Goal: Task Accomplishment & Management: Complete application form

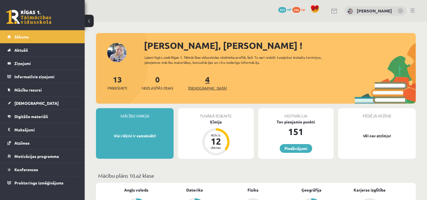
click at [199, 86] on span "[DEMOGRAPHIC_DATA]" at bounding box center [207, 88] width 39 height 6
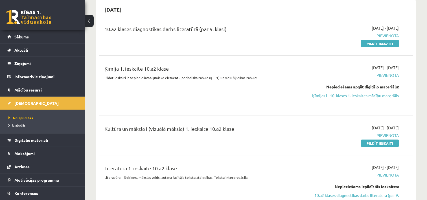
scroll to position [56, 0]
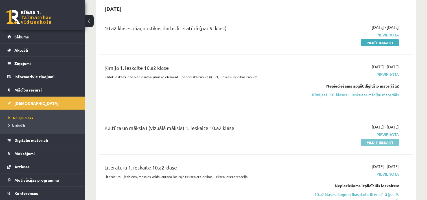
click at [378, 142] on link "Pildīt ieskaiti" at bounding box center [380, 142] width 38 height 7
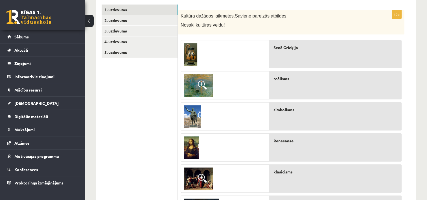
scroll to position [88, 0]
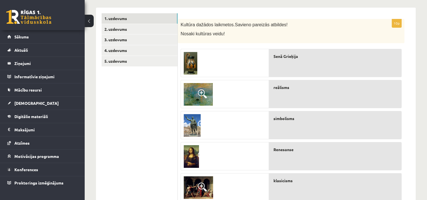
click at [236, 126] on div at bounding box center [225, 125] width 88 height 28
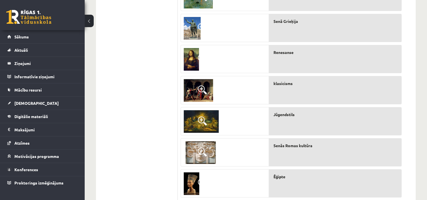
scroll to position [192, 0]
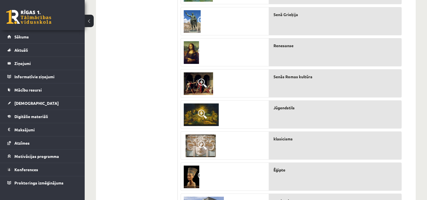
drag, startPoint x: 427, startPoint y: 106, endPoint x: 432, endPoint y: 127, distance: 21.0
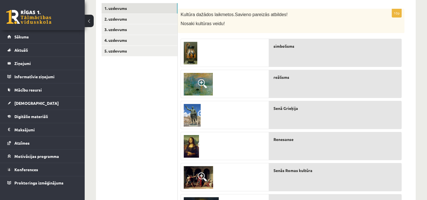
scroll to position [99, 0]
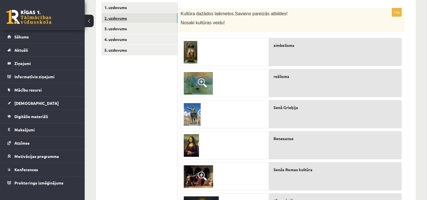
click at [139, 16] on link "2. uzdevums" at bounding box center [140, 18] width 76 height 10
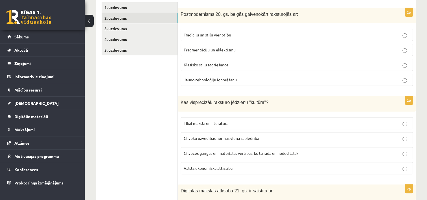
scroll to position [84, 0]
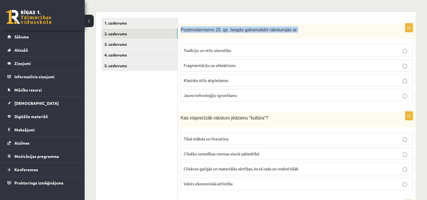
drag, startPoint x: 180, startPoint y: 26, endPoint x: 302, endPoint y: 20, distance: 122.4
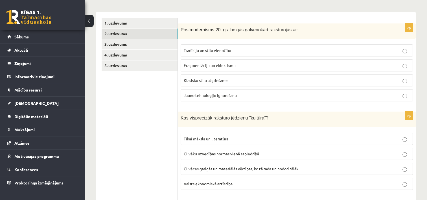
drag, startPoint x: 302, startPoint y: 20, endPoint x: 291, endPoint y: 52, distance: 33.5
click at [291, 52] on p "Tradīciju un stilu vienotību" at bounding box center [297, 50] width 226 height 6
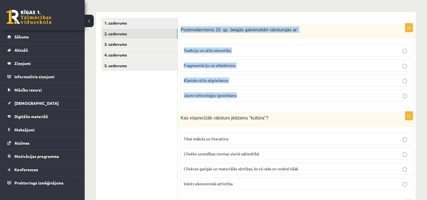
drag, startPoint x: 180, startPoint y: 26, endPoint x: 272, endPoint y: 98, distance: 116.5
click at [272, 98] on div "2p Postmodernisms 20. gs. beigās galvenokārt raksturojās ar: Tradīciju un stilu…" at bounding box center [297, 64] width 238 height 83
copy div "Postmodernisms 20. gs. beigās galvenokārt raksturojās ar: Tradīciju un stilu vi…"
click at [279, 62] on label "Fragmentāciju un eklektismu" at bounding box center [297, 65] width 232 height 12
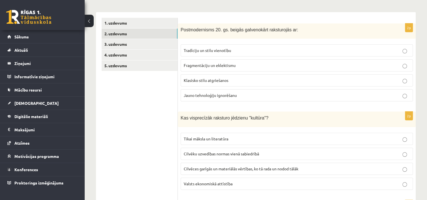
click at [278, 79] on p "Klasisko stilu atgriešanos" at bounding box center [297, 80] width 226 height 6
click at [278, 92] on p "Jauno tehnoloģiju ignorēšanu" at bounding box center [297, 95] width 226 height 6
click at [359, 69] on label "Fragmentāciju un eklektismu" at bounding box center [297, 65] width 232 height 12
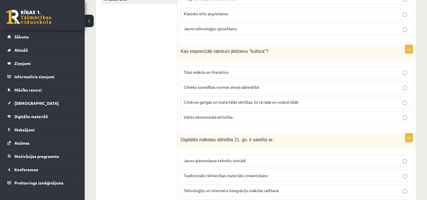
scroll to position [156, 0]
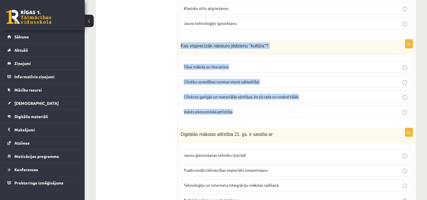
drag, startPoint x: 180, startPoint y: 43, endPoint x: 256, endPoint y: 108, distance: 100.2
click at [256, 108] on div "2p Kas visprecīzāk raksturo jēdzienu "kultūra"? Tikai māksla un literatūra Cilv…" at bounding box center [297, 81] width 238 height 83
copy div "Kas visprecīzāk raksturo jēdzienu "kultūra"? Tikai māksla un literatūra Cilvēku…"
click at [316, 96] on p "Cilvēces garīgās un materiālās vērtības, ko tā rada un nodod tālāk" at bounding box center [297, 97] width 226 height 6
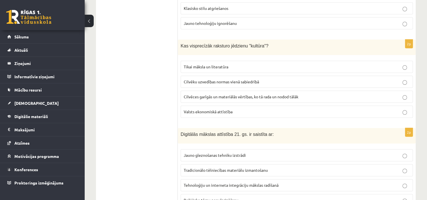
click at [373, 95] on p "Cilvēces garīgās un materiālās vērtības, ko tā rada un nodod tālāk" at bounding box center [297, 97] width 226 height 6
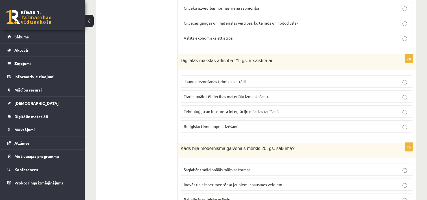
scroll to position [231, 0]
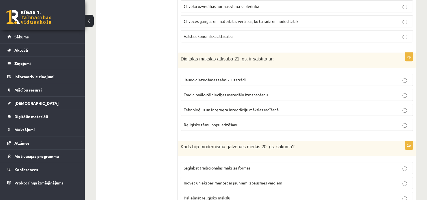
click at [315, 111] on p "Tehnoloģiju un interneta integrāciju mākslas radīšanā" at bounding box center [297, 110] width 226 height 6
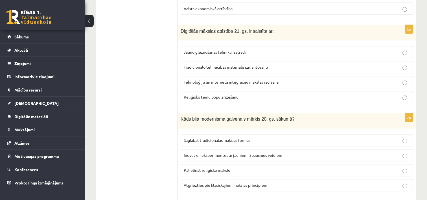
scroll to position [308, 0]
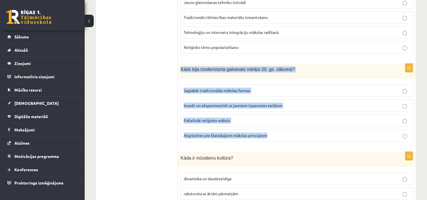
drag, startPoint x: 179, startPoint y: 63, endPoint x: 268, endPoint y: 138, distance: 116.1
click at [268, 138] on div "2p Kāds bija modernisma galvenais mērķis 20. gs. sākumā? Saglabāt tradicionālās…" at bounding box center [297, 105] width 238 height 82
copy div "Kāds bija modernisma galvenais mērķis 20. gs. sākumā? Saglabāt tradicionālās mā…"
click at [284, 118] on p "Palielināt reliģisko mākslu" at bounding box center [297, 120] width 226 height 6
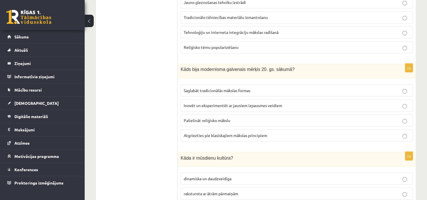
click at [319, 129] on label "Atgriezties pie klasiskajiem mākslas principiem" at bounding box center [297, 135] width 232 height 12
click at [361, 94] on label "Saglabāt tradicionālās mākslas formas" at bounding box center [297, 90] width 232 height 12
click at [360, 107] on label "Inovēt un eksperimentēt ar jauniem izpausmes veidiem" at bounding box center [297, 105] width 232 height 12
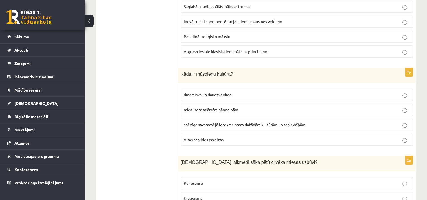
scroll to position [406, 0]
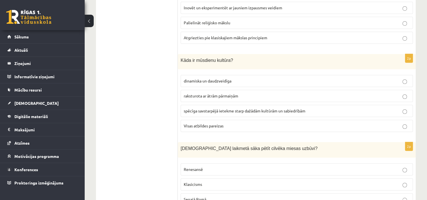
click at [324, 80] on p "dinamiska un daudzveidīga" at bounding box center [297, 81] width 226 height 6
click at [402, 124] on p "Visas atbildes pareizas" at bounding box center [297, 126] width 226 height 6
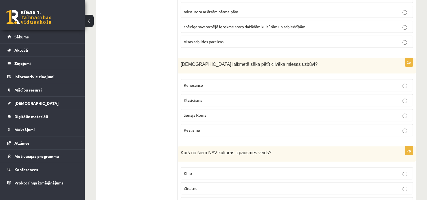
scroll to position [489, 0]
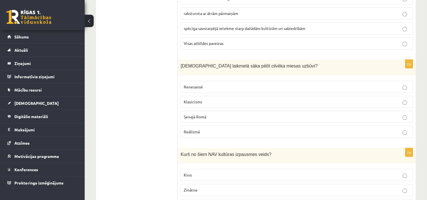
click at [385, 130] on p "Reālismā" at bounding box center [297, 132] width 226 height 6
click at [218, 84] on p "Renesansē" at bounding box center [297, 87] width 226 height 6
click at [204, 99] on p "Klasicisms" at bounding box center [297, 102] width 226 height 6
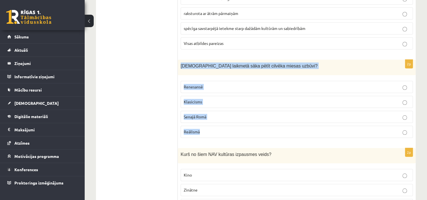
drag, startPoint x: 180, startPoint y: 62, endPoint x: 253, endPoint y: 126, distance: 97.1
click at [253, 126] on div "2p Kurā laikmetā sāka pētīt cilvēka miesas uzbūvi? Renesansē Klasicisms Senajā …" at bounding box center [297, 101] width 238 height 83
copy div "Kurā laikmetā sāka pētīt cilvēka miesas uzbūvi? Renesansē Klasicisms Senajā Rom…"
click at [262, 101] on p "Klasicisms" at bounding box center [297, 102] width 226 height 6
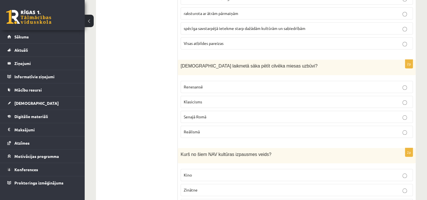
click at [365, 88] on label "Renesansē" at bounding box center [297, 87] width 232 height 12
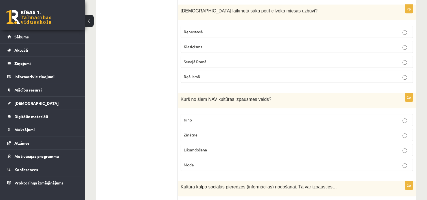
scroll to position [549, 0]
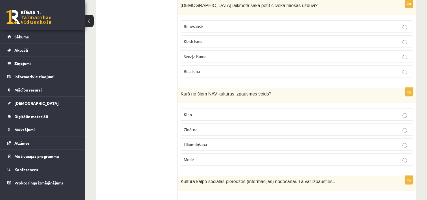
click at [364, 143] on p "Likumdošana" at bounding box center [297, 144] width 226 height 6
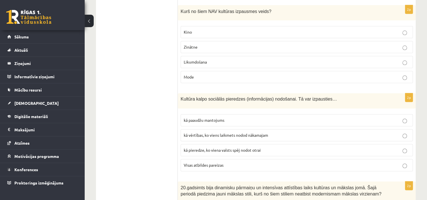
scroll to position [637, 0]
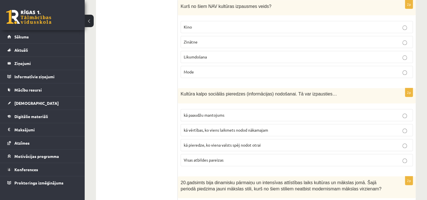
click at [396, 128] on p "kā vērtības, ko viens laikmets nodod nākamajam" at bounding box center [297, 130] width 226 height 6
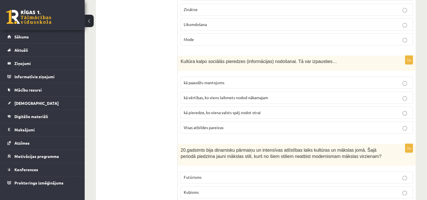
scroll to position [731, 0]
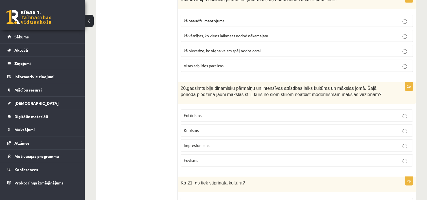
click at [394, 127] on p "Kubisms" at bounding box center [297, 130] width 226 height 6
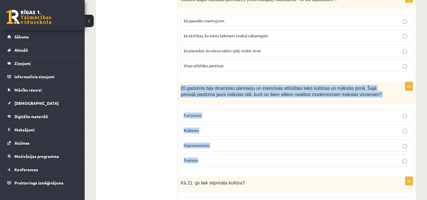
drag, startPoint x: 180, startPoint y: 84, endPoint x: 236, endPoint y: 153, distance: 88.9
click at [236, 153] on div "2p 20.gadsimts bija dinamisku pārmaiņu un intensīvas attīstības laiks kultūras …" at bounding box center [297, 126] width 238 height 89
copy div "20.gadsimts bija dinamisku pārmaiņu un intensīvas attīstības laiks kultūras un …"
click at [373, 116] on label "Futūrisms" at bounding box center [297, 115] width 232 height 12
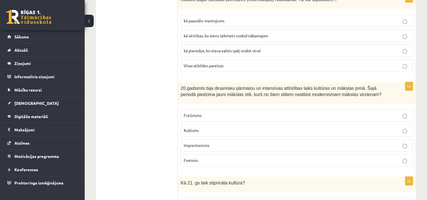
click at [366, 142] on p "Impresionisms" at bounding box center [297, 145] width 226 height 6
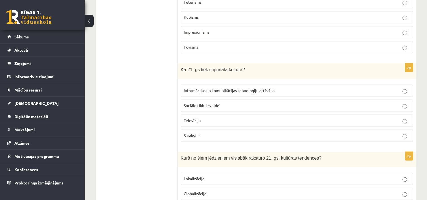
scroll to position [848, 0]
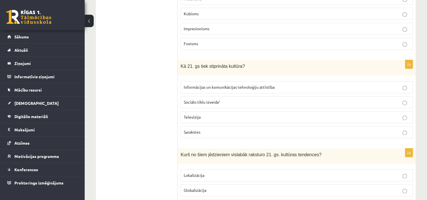
click at [297, 84] on p "Informācijas un komunikācijas tehnoloģiju attīstība" at bounding box center [297, 87] width 226 height 6
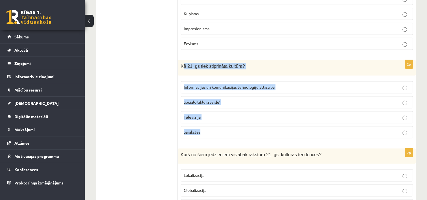
drag, startPoint x: 182, startPoint y: 58, endPoint x: 259, endPoint y: 122, distance: 100.1
click at [259, 122] on div "2p Kā 21. gs tiek stiprināta kultūra? Informācijas un komunikācijas tehnoloģiju…" at bounding box center [297, 101] width 238 height 83
copy div "ā 21. gs tiek stiprināta kultūra? Informācijas un komunikācijas tehnoloģiju att…"
click at [269, 99] on p "Sociālo tīklu izveide’" at bounding box center [297, 102] width 226 height 6
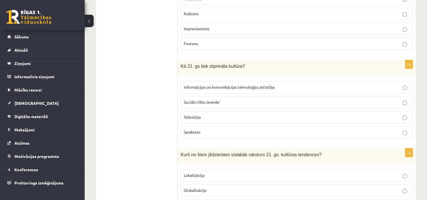
click at [293, 84] on p "Informācijas un komunikācijas tehnoloģiju attīstība" at bounding box center [297, 87] width 226 height 6
click at [374, 81] on label "Informācijas un komunikācijas tehnoloģiju attīstība" at bounding box center [297, 87] width 232 height 12
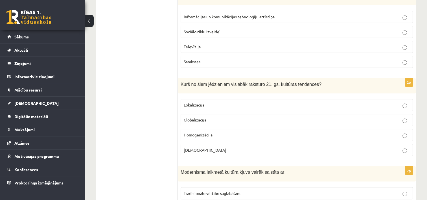
scroll to position [921, 0]
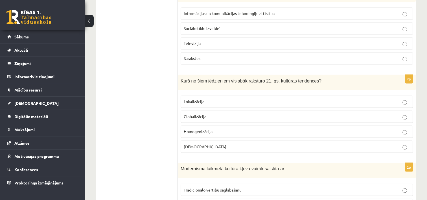
click at [377, 101] on label "Lokalizācija" at bounding box center [297, 101] width 232 height 12
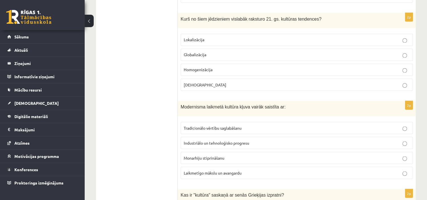
scroll to position [986, 0]
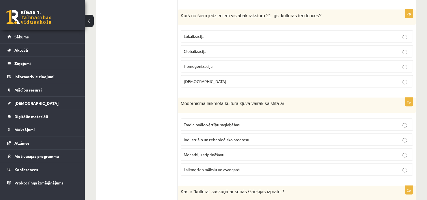
click at [390, 121] on p "Tradicionālo vērtību saglabāšanu" at bounding box center [297, 124] width 226 height 6
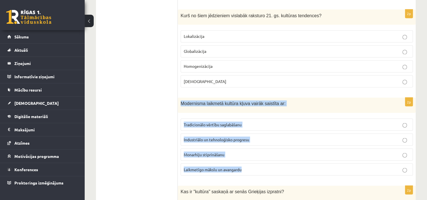
drag, startPoint x: 179, startPoint y: 95, endPoint x: 257, endPoint y: 163, distance: 103.4
click at [257, 163] on div "2p Modernisma laikmetā kultūra kļuva vairāk saistīta ar: Tradicionālo vērtību s…" at bounding box center [297, 138] width 238 height 82
copy div "Modernisma laikmetā kultūra kļuva vairāk saistīta ar: Tradicionālo vērtību sagl…"
click at [273, 121] on p "Tradicionālo vērtību saglabāšanu" at bounding box center [297, 124] width 226 height 6
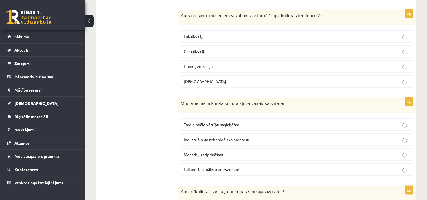
click at [364, 121] on p "Tradicionālo vērtību saglabāšanu" at bounding box center [297, 124] width 226 height 6
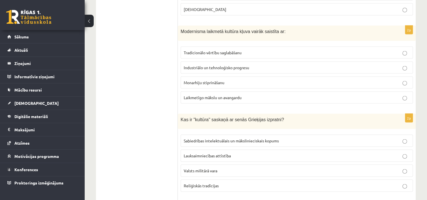
scroll to position [1064, 0]
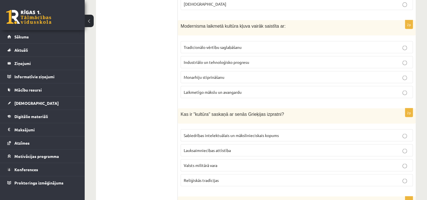
click at [356, 132] on p "Sabiedrības intelektuālais un mākslinieciskais kopums" at bounding box center [297, 135] width 226 height 6
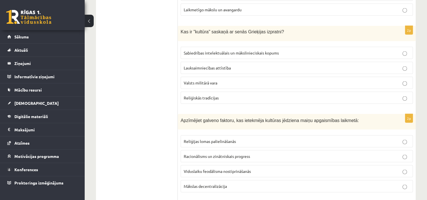
scroll to position [1151, 0]
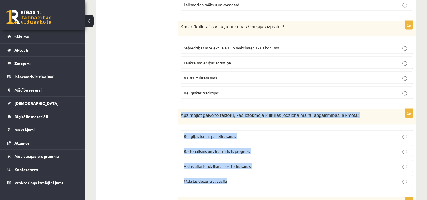
drag, startPoint x: 180, startPoint y: 106, endPoint x: 259, endPoint y: 175, distance: 105.3
click at [259, 175] on div "2p Apzīmējiet galveno faktoru, kas ietekmēja kultūras jēdziena maiņu apgaismība…" at bounding box center [297, 150] width 238 height 83
copy div "Apzīmējiet galveno faktoru, kas ietekmēja kultūras jēdziena maiņu apgaismības l…"
click at [267, 163] on p "Viduslaiku feodālisma nostiprināšanās" at bounding box center [297, 166] width 226 height 6
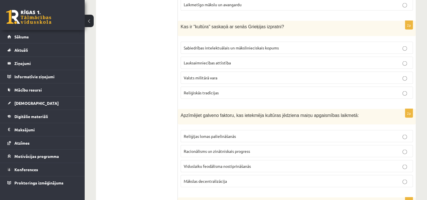
click at [360, 145] on label "Racionālisms un zinātniskais progress" at bounding box center [297, 151] width 232 height 12
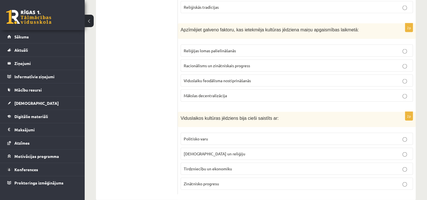
scroll to position [1240, 0]
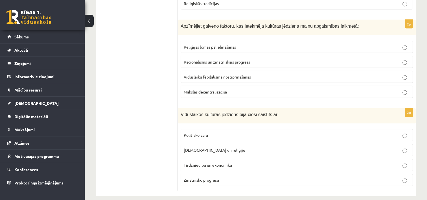
click at [335, 147] on p "Baznīcu un reliģiju" at bounding box center [297, 150] width 226 height 6
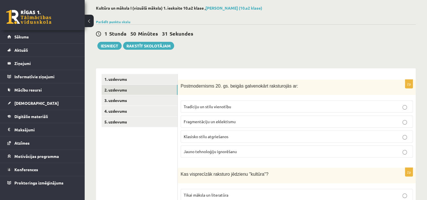
scroll to position [26, 0]
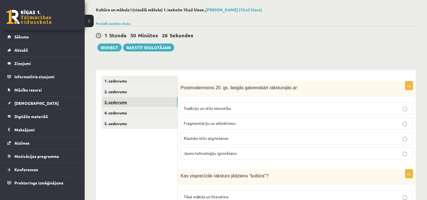
click at [120, 99] on link "3. uzdevums" at bounding box center [140, 102] width 76 height 10
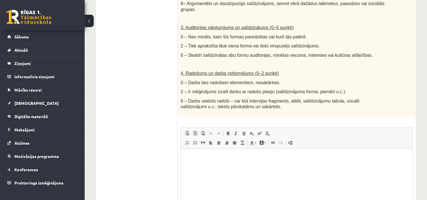
scroll to position [321, 0]
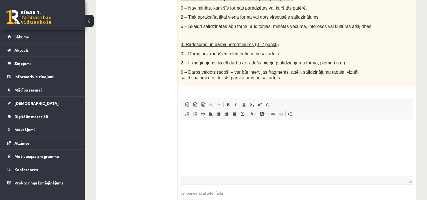
click at [319, 137] on html at bounding box center [297, 128] width 232 height 17
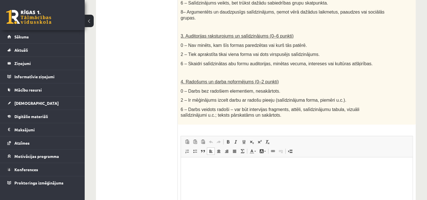
scroll to position [286, 0]
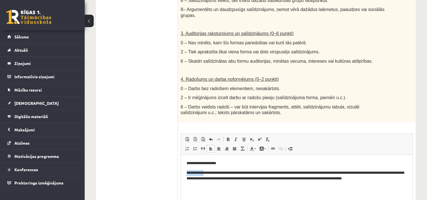
drag, startPoint x: 187, startPoint y: 173, endPoint x: 208, endPoint y: 172, distance: 20.9
click at [208, 172] on p "**********" at bounding box center [297, 176] width 221 height 12
click at [229, 137] on span at bounding box center [228, 139] width 5 height 5
click at [395, 182] on html "**********" at bounding box center [297, 171] width 232 height 32
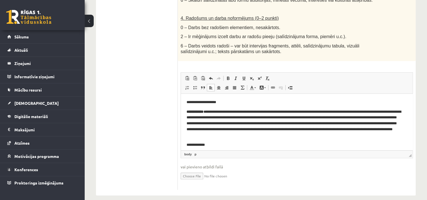
scroll to position [3, 0]
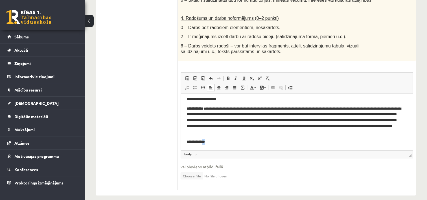
drag, startPoint x: 205, startPoint y: 140, endPoint x: 209, endPoint y: 142, distance: 4.9
click at [209, 142] on body "**********" at bounding box center [297, 120] width 221 height 48
click at [209, 142] on p "**********" at bounding box center [295, 142] width 216 height 6
drag, startPoint x: 209, startPoint y: 142, endPoint x: 202, endPoint y: 142, distance: 7.1
click at [202, 142] on p "**********" at bounding box center [295, 142] width 216 height 6
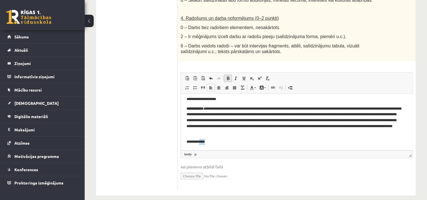
click at [227, 76] on span at bounding box center [228, 78] width 5 height 5
click at [234, 76] on span at bounding box center [236, 78] width 5 height 5
click at [221, 140] on p "******** ****" at bounding box center [295, 142] width 216 height 6
click at [230, 76] on span at bounding box center [228, 78] width 5 height 5
click at [235, 76] on span at bounding box center [236, 78] width 5 height 5
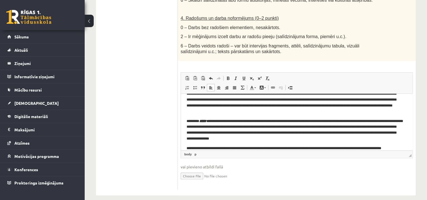
scroll to position [30, 0]
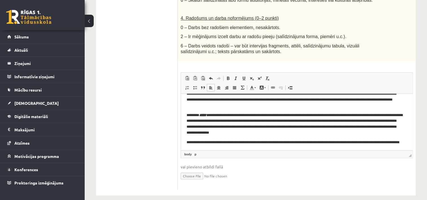
click at [299, 110] on body "**********" at bounding box center [297, 110] width 221 height 81
click at [293, 108] on p "**********" at bounding box center [295, 93] width 216 height 29
click at [187, 170] on input "file" at bounding box center [297, 176] width 232 height 12
click at [275, 114] on p "**********" at bounding box center [295, 123] width 216 height 23
click at [293, 108] on p "**********" at bounding box center [295, 93] width 216 height 29
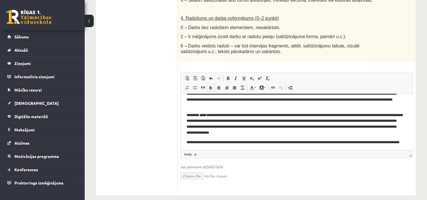
click at [184, 170] on input "file" at bounding box center [297, 176] width 232 height 12
type input "**********"
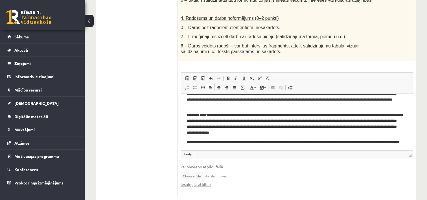
click at [284, 170] on input "file" at bounding box center [297, 176] width 232 height 12
click at [300, 104] on p "**********" at bounding box center [295, 93] width 216 height 29
click at [296, 106] on p "**********" at bounding box center [295, 93] width 216 height 29
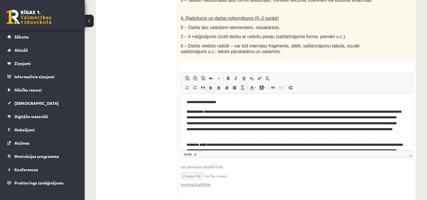
drag, startPoint x: 357, startPoint y: 188, endPoint x: 214, endPoint y: 123, distance: 156.9
click at [227, 105] on p "**********" at bounding box center [295, 102] width 216 height 6
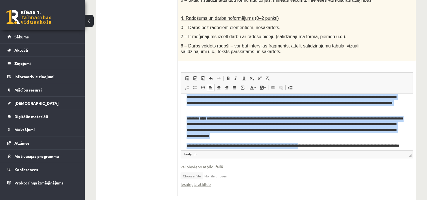
scroll to position [36, 0]
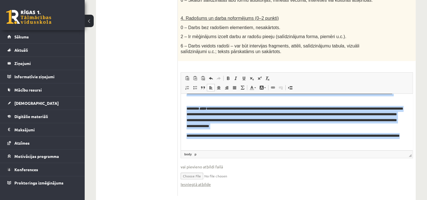
drag, startPoint x: 186, startPoint y: 102, endPoint x: 332, endPoint y: 154, distance: 154.6
click at [332, 150] on html "**********" at bounding box center [297, 104] width 232 height 93
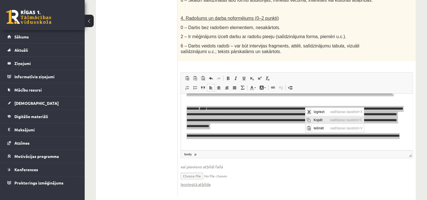
click at [311, 119] on span "Kopēt" at bounding box center [308, 120] width 7 height 8
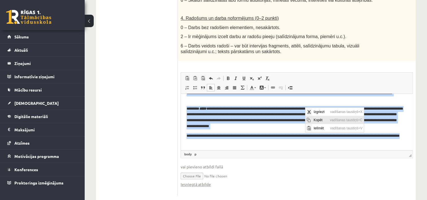
copy body "**********"
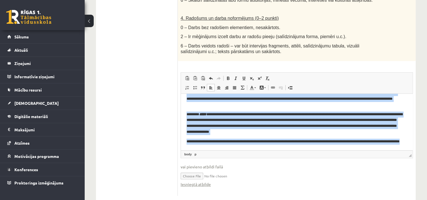
click at [276, 147] on p "**********" at bounding box center [295, 145] width 216 height 12
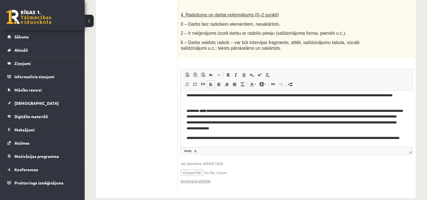
scroll to position [353, 0]
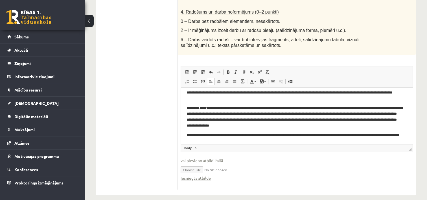
click at [259, 142] on p "**********" at bounding box center [295, 138] width 216 height 12
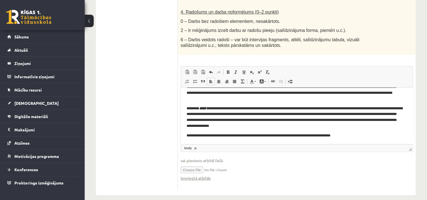
click at [355, 139] on html "**********" at bounding box center [297, 100] width 232 height 87
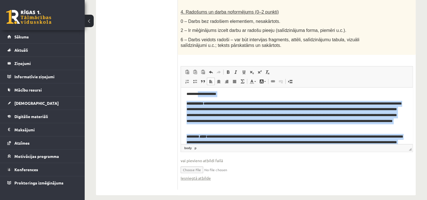
scroll to position [0, 0]
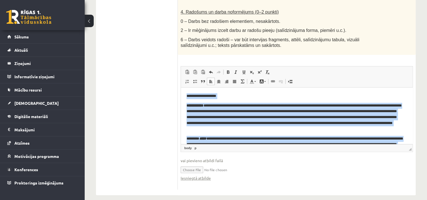
drag, startPoint x: 355, startPoint y: 139, endPoint x: 172, endPoint y: 80, distance: 192.4
click at [181, 88] on html "**********" at bounding box center [297, 131] width 232 height 87
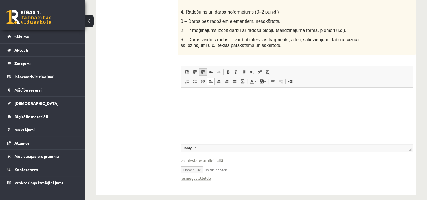
click at [201, 70] on span at bounding box center [203, 72] width 5 height 5
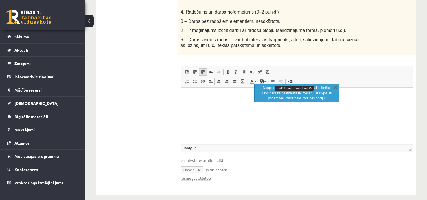
click at [201, 70] on span at bounding box center [203, 72] width 5 height 5
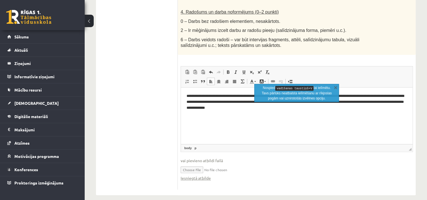
click at [186, 95] on html "**********" at bounding box center [297, 102] width 232 height 29
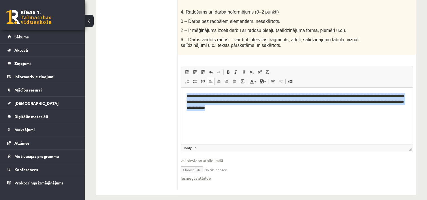
drag, startPoint x: 186, startPoint y: 95, endPoint x: 282, endPoint y: 113, distance: 97.0
click at [282, 113] on html "**********" at bounding box center [297, 102] width 232 height 29
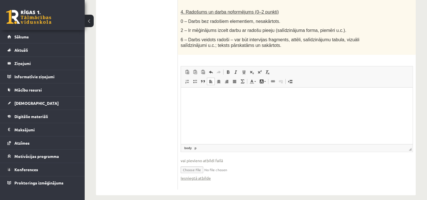
drag, startPoint x: 203, startPoint y: 116, endPoint x: 194, endPoint y: 94, distance: 23.5
click at [194, 94] on p "Bagātinātā teksta redaktors, wiswyg-editor-user-answer-47433756981040" at bounding box center [297, 96] width 221 height 6
click at [200, 92] on span "Ielīmēt" at bounding box center [197, 92] width 5 height 5
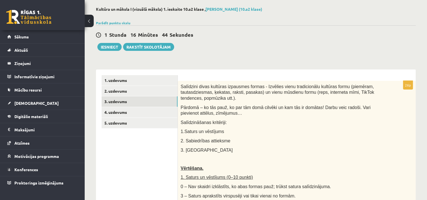
scroll to position [24, 0]
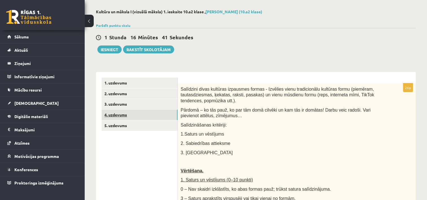
click at [123, 114] on link "4. uzdevums" at bounding box center [140, 115] width 76 height 10
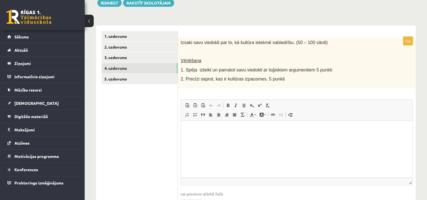
scroll to position [73, 0]
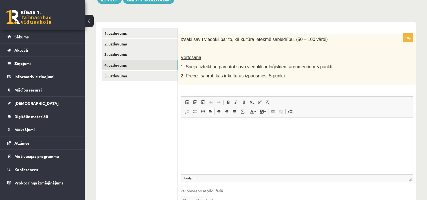
click at [315, 135] on html at bounding box center [297, 125] width 232 height 17
click at [363, 135] on html at bounding box center [297, 125] width 232 height 17
click at [360, 135] on html "**********" at bounding box center [297, 125] width 232 height 17
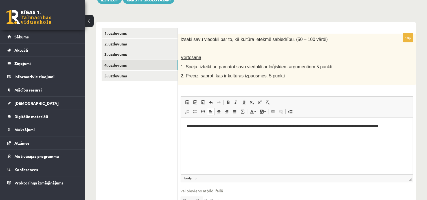
click at [358, 141] on html "**********" at bounding box center [297, 128] width 232 height 23
click at [374, 139] on html "**********" at bounding box center [297, 128] width 232 height 23
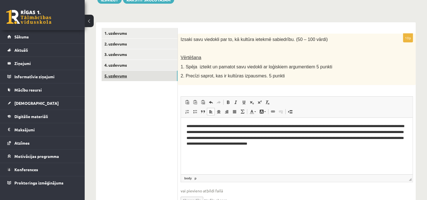
click at [147, 73] on link "5. uzdevums" at bounding box center [140, 76] width 76 height 10
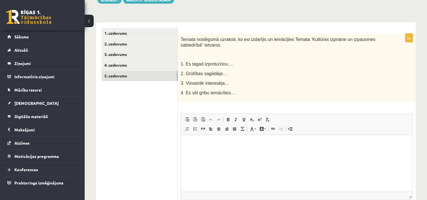
scroll to position [0, 0]
click at [238, 142] on p "Bagātinātā teksta redaktors, wiswyg-editor-user-answer-47433809485460" at bounding box center [297, 143] width 221 height 6
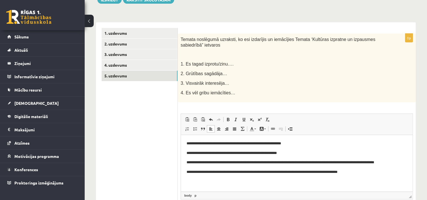
click at [265, 172] on p "**********" at bounding box center [297, 172] width 221 height 6
click at [266, 171] on p "**********" at bounding box center [297, 172] width 221 height 6
click at [368, 176] on html "**********" at bounding box center [297, 158] width 232 height 46
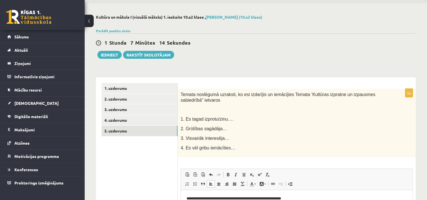
scroll to position [17, 0]
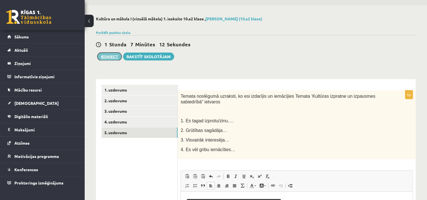
click at [105, 55] on button "Iesniegt" at bounding box center [109, 57] width 24 height 8
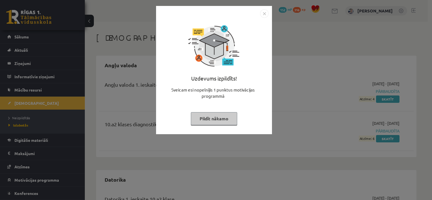
click at [217, 115] on button "Pildīt nākamo" at bounding box center [214, 118] width 46 height 13
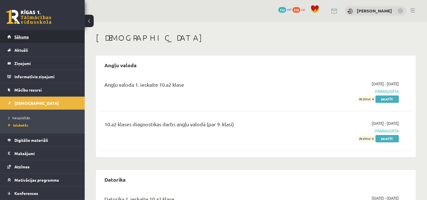
click at [25, 34] on link "Sākums" at bounding box center [42, 36] width 70 height 13
